Goal: Task Accomplishment & Management: Manage account settings

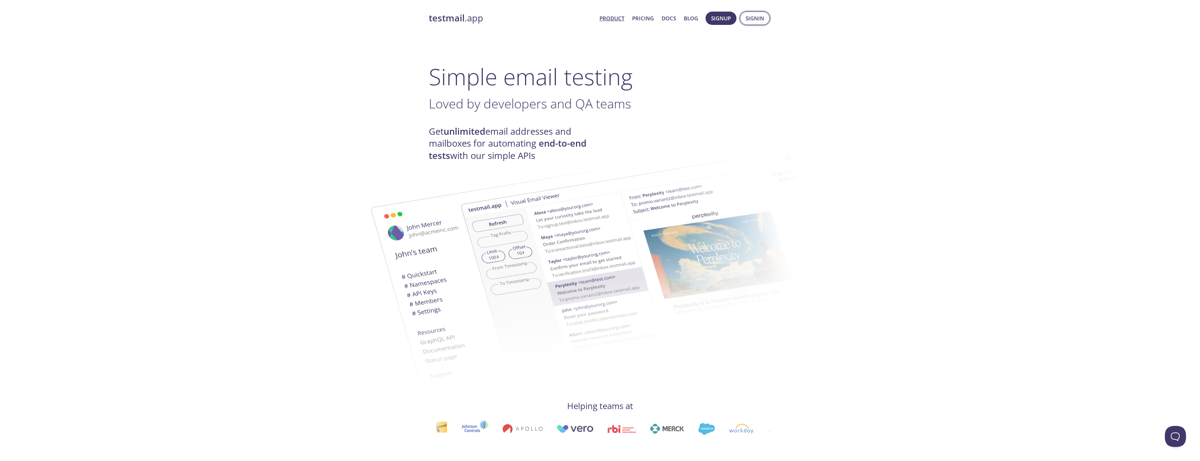
click at [747, 14] on span "Signin" at bounding box center [754, 18] width 19 height 9
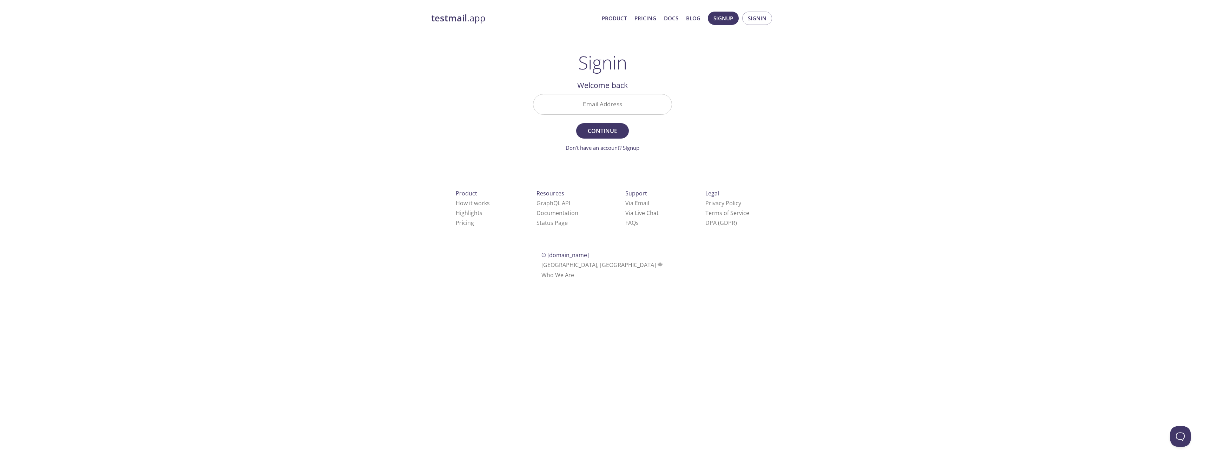
click at [597, 108] on input "Email Address" at bounding box center [602, 104] width 138 height 20
type input "[EMAIL_ADDRESS][PERSON_NAME][DOMAIN_NAME]"
click at [613, 124] on button "Continue" at bounding box center [602, 130] width 53 height 15
drag, startPoint x: 458, startPoint y: 134, endPoint x: 496, endPoint y: 153, distance: 42.4
click at [458, 135] on div "testmail .app Product Pricing Docs Blog Signup Signin Signin Welcome back Email…" at bounding box center [603, 153] width 360 height 293
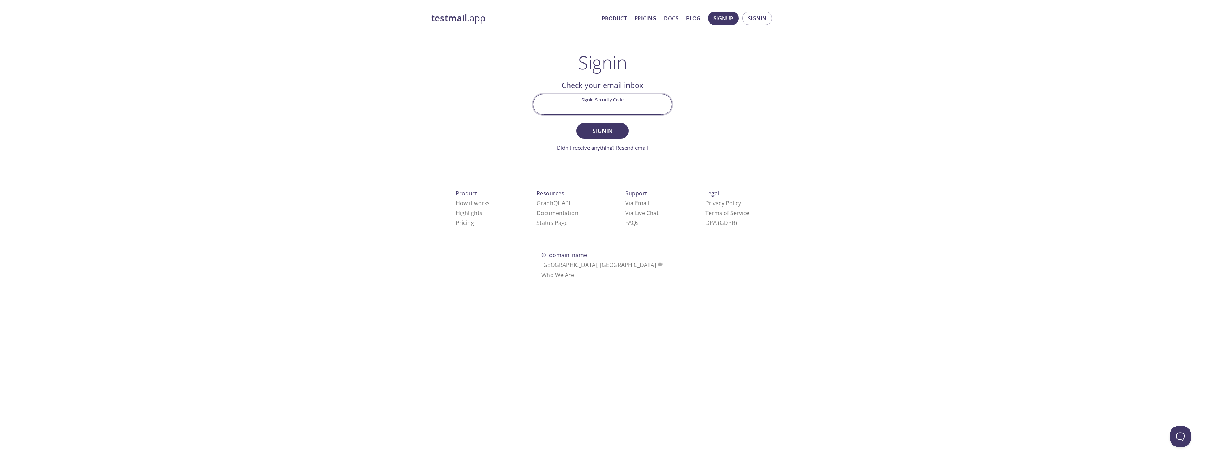
click at [613, 112] on input "Signin Security Code" at bounding box center [602, 104] width 138 height 20
paste input "RPEEBQK"
type input "RPEEBQK"
click at [612, 132] on span "Signin" at bounding box center [602, 131] width 37 height 10
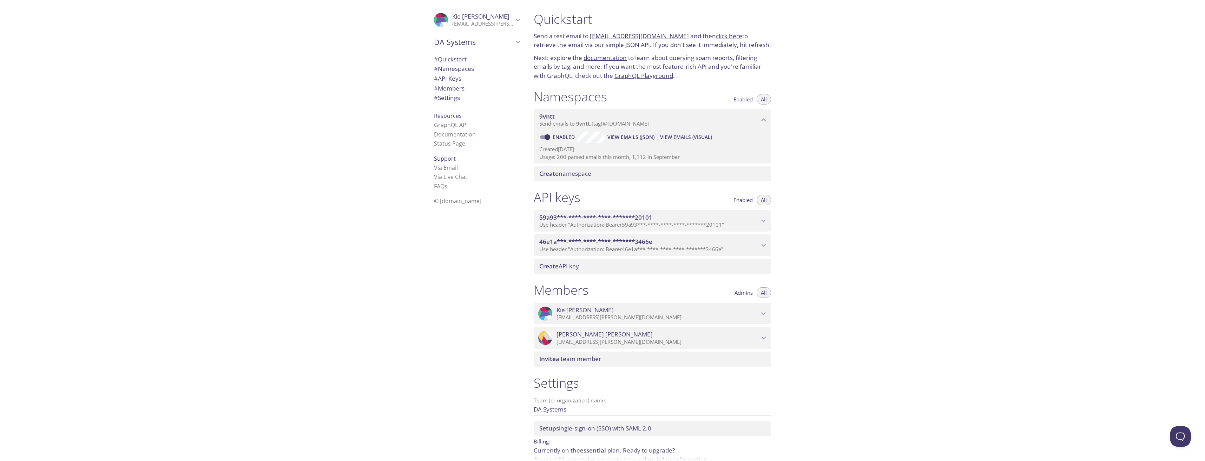
click at [626, 135] on span "View Emails (JSON)" at bounding box center [630, 137] width 47 height 8
